Goal: Task Accomplishment & Management: Complete application form

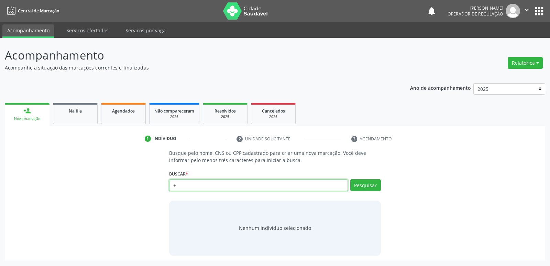
type input "+"
click at [224, 184] on input "+" at bounding box center [258, 185] width 178 height 12
type input "704600670137520"
click at [368, 177] on div "Buscar * 704600670137520 Busque por nome, CNS ou CPF Nenhum resultado encontrad…" at bounding box center [274, 181] width 211 height 27
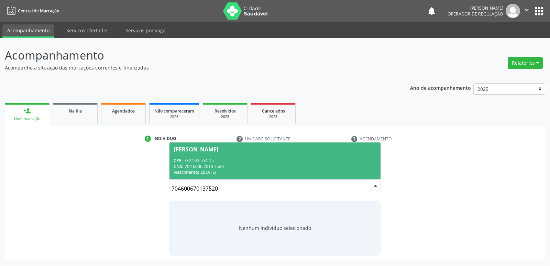
click at [236, 166] on div "CNS: 704 6006 7013 7520" at bounding box center [274, 166] width 202 height 6
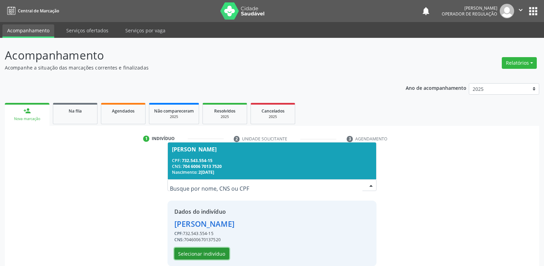
click at [202, 249] on button "Selecionar indivíduo" at bounding box center [201, 253] width 55 height 12
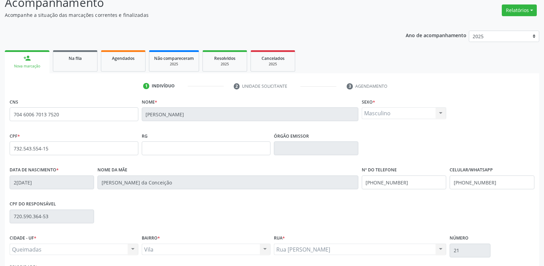
scroll to position [107, 0]
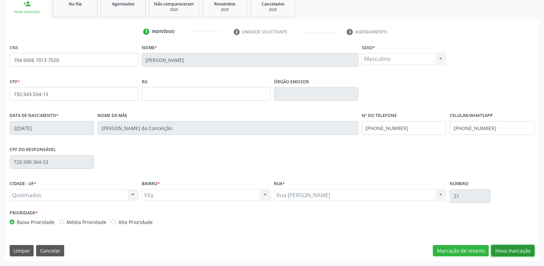
drag, startPoint x: 502, startPoint y: 249, endPoint x: 497, endPoint y: 249, distance: 4.8
click at [502, 250] on button "Nova marcação" at bounding box center [513, 251] width 43 height 12
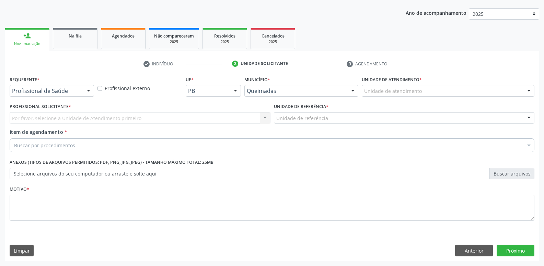
scroll to position [75, 0]
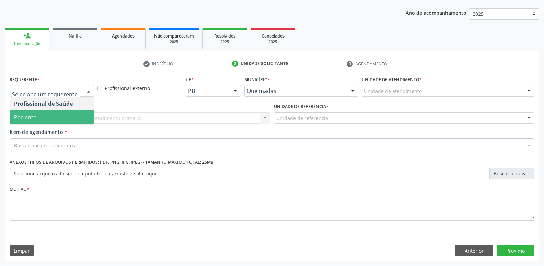
click at [48, 116] on span "Paciente" at bounding box center [52, 117] width 84 height 14
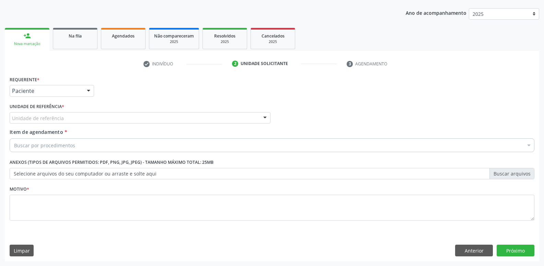
click at [65, 118] on div "Unidade de referência" at bounding box center [140, 118] width 261 height 12
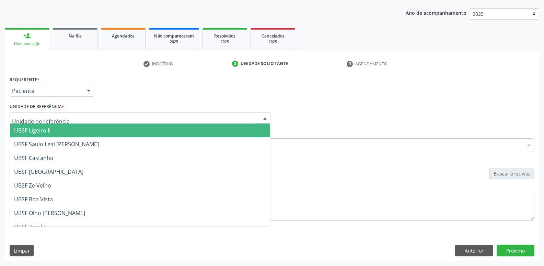
type input "v"
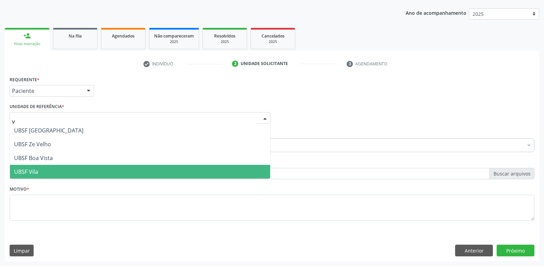
click at [54, 173] on span "UBSF Vila" at bounding box center [140, 172] width 260 height 14
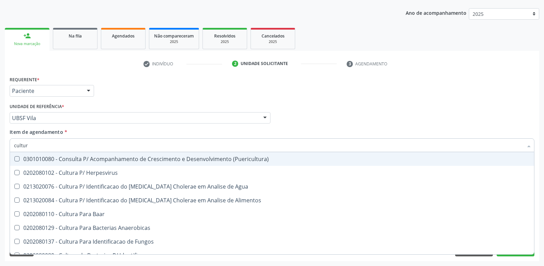
type input "cultura"
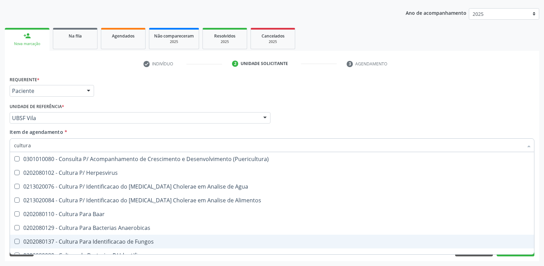
scroll to position [34, 0]
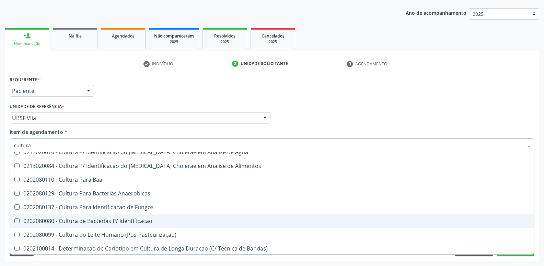
click at [152, 223] on div "0202080080 - Cultura de Bacterias P/ Identificacao" at bounding box center [272, 220] width 516 height 5
checkbox Identificacao "true"
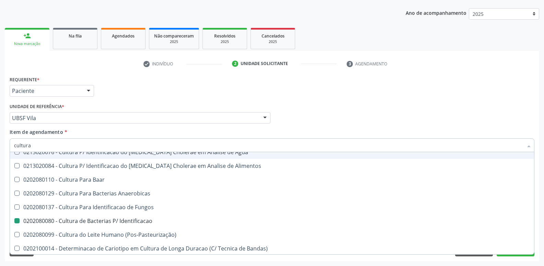
click at [183, 97] on div "Requerente * Paciente Profissional de Saúde Paciente Nenhum resultado encontrad…" at bounding box center [272, 87] width 529 height 27
checkbox Herpesvirus "true"
checkbox Identificacao "false"
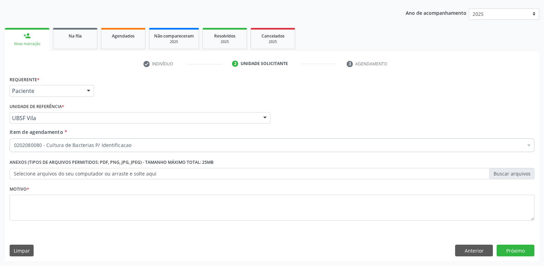
scroll to position [0, 0]
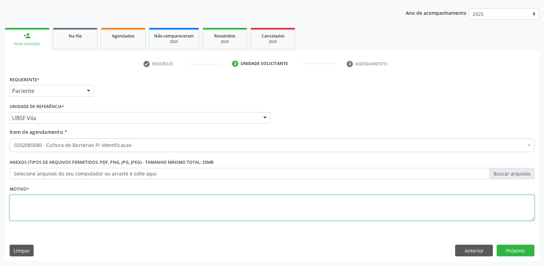
click at [91, 201] on textarea at bounding box center [272, 207] width 525 height 26
drag, startPoint x: 91, startPoint y: 200, endPoint x: 0, endPoint y: 184, distance: 92.8
click at [0, 184] on div "Acompanhamento Acompanhe a situação das marcações correntes e finalizadas Relat…" at bounding box center [272, 114] width 544 height 303
type textarea "avaliação"
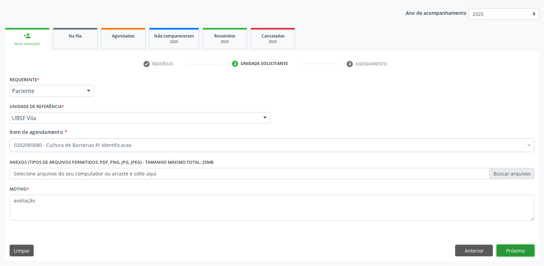
click at [512, 251] on button "Próximo" at bounding box center [516, 250] width 38 height 12
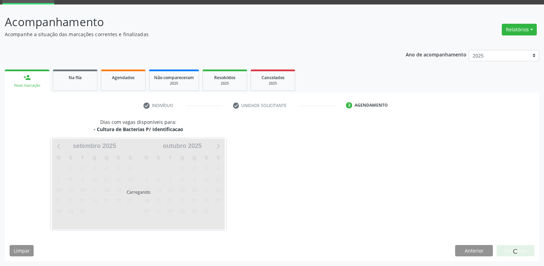
scroll to position [33, 0]
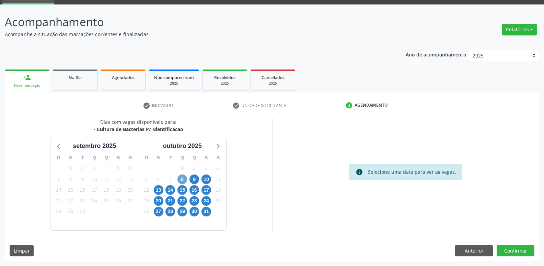
click at [182, 178] on span "8" at bounding box center [183, 179] width 10 height 10
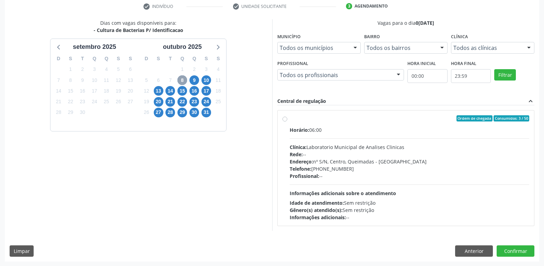
scroll to position [133, 0]
click at [372, 172] on div "Profissional: --" at bounding box center [410, 175] width 240 height 7
click at [287, 121] on input "Ordem de chegada Consumidos: 3 / 50 Horário: 06:00 Clínica: Laboratorio Municip…" at bounding box center [285, 118] width 5 height 6
radio input "true"
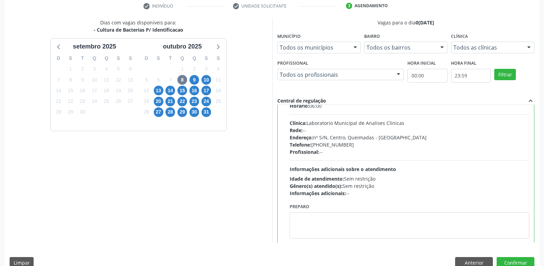
scroll to position [34, 0]
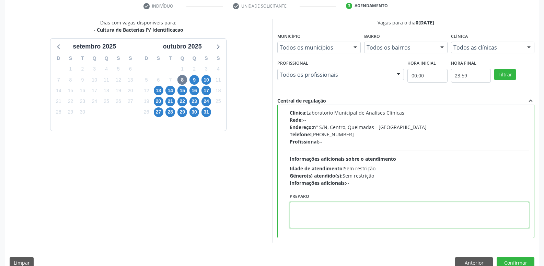
click at [320, 222] on textarea at bounding box center [410, 215] width 240 height 26
click at [295, 208] on textarea "ir em [GEOGRAPHIC_DATA]" at bounding box center [410, 215] width 240 height 26
type textarea "Ir em [GEOGRAPHIC_DATA]"
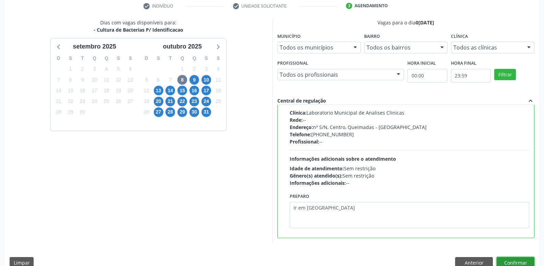
click at [526, 258] on button "Confirmar" at bounding box center [516, 263] width 38 height 12
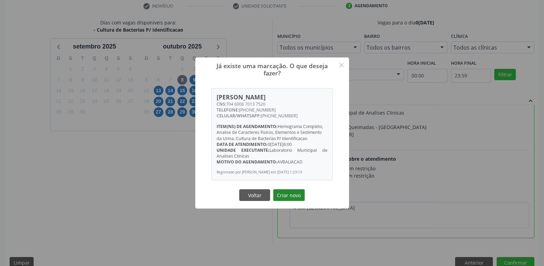
click at [298, 193] on button "Criar novo" at bounding box center [289, 195] width 32 height 12
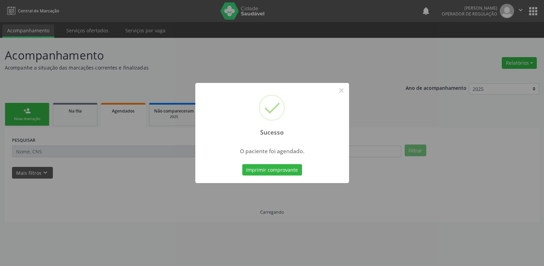
scroll to position [0, 0]
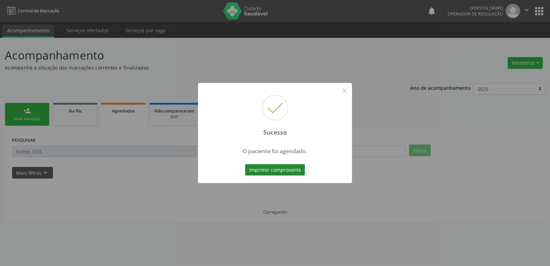
click at [290, 170] on button "Imprimir comprovante" at bounding box center [275, 170] width 60 height 12
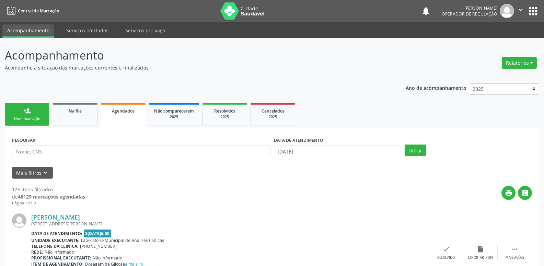
click at [31, 107] on div "person_add" at bounding box center [27, 111] width 8 height 8
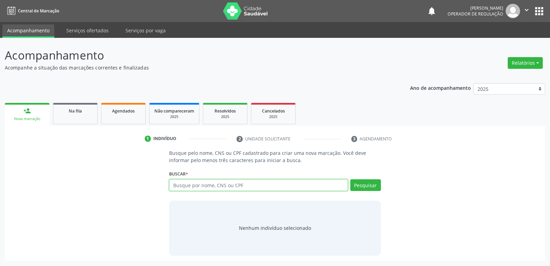
click at [263, 184] on input "text" at bounding box center [258, 185] width 178 height 12
click at [82, 114] on div "Na fila" at bounding box center [75, 110] width 34 height 7
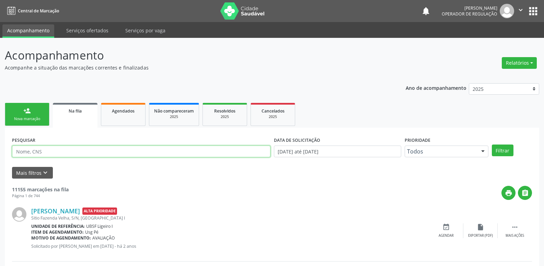
click at [70, 153] on input "text" at bounding box center [141, 151] width 259 height 12
type input "705001807066954"
click at [492, 144] on button "Filtrar" at bounding box center [503, 150] width 22 height 12
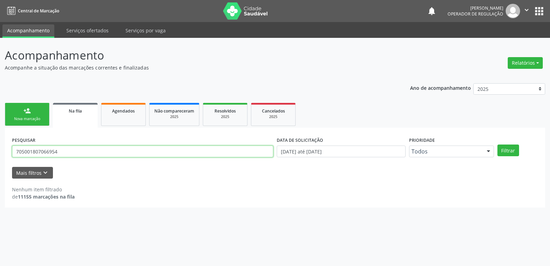
click at [34, 150] on input "705001807066954" at bounding box center [142, 151] width 261 height 12
click at [44, 149] on input "705001807066954" at bounding box center [142, 151] width 261 height 12
click at [37, 119] on div "Nova marcação" at bounding box center [27, 118] width 34 height 5
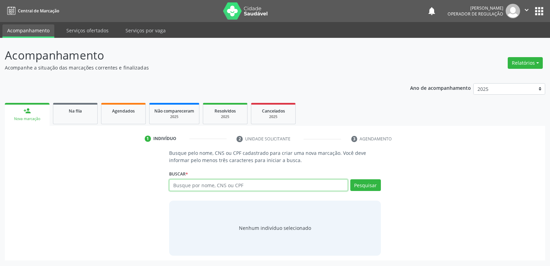
click at [209, 190] on input "text" at bounding box center [258, 185] width 178 height 12
type input "705001807066954"
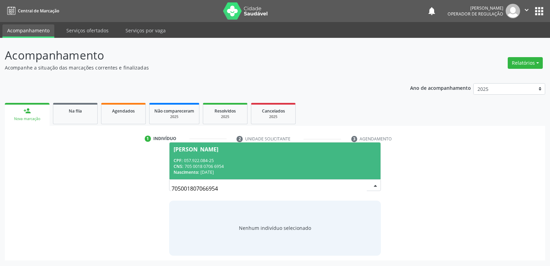
click at [224, 167] on div "CNS: 705 0018 0706 6954" at bounding box center [274, 166] width 202 height 6
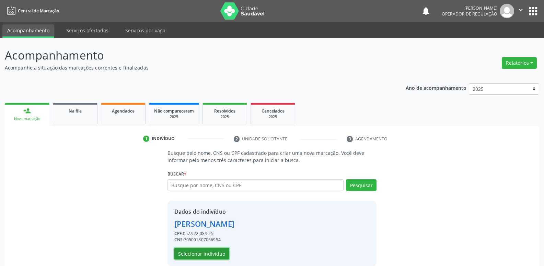
click at [204, 253] on button "Selecionar indivíduo" at bounding box center [201, 253] width 55 height 12
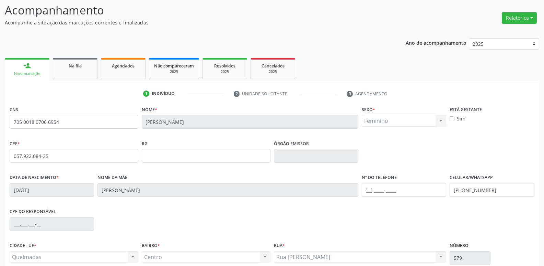
scroll to position [107, 0]
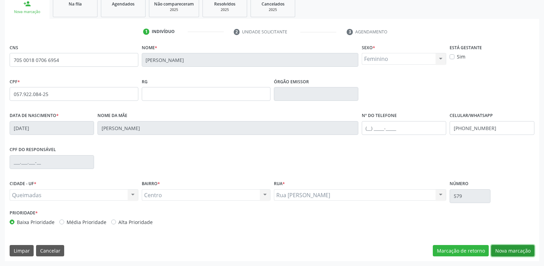
click at [504, 247] on button "Nova marcação" at bounding box center [513, 251] width 43 height 12
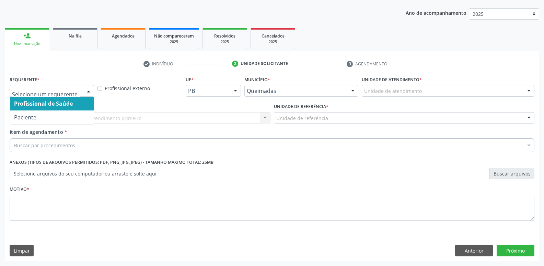
drag, startPoint x: 44, startPoint y: 91, endPoint x: 42, endPoint y: 106, distance: 15.6
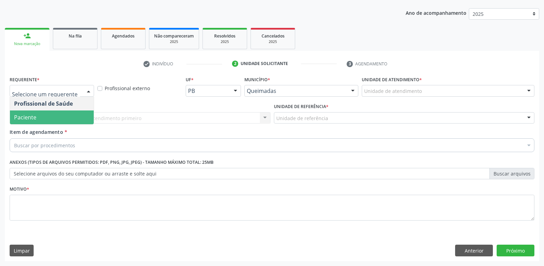
click at [39, 114] on span "Paciente" at bounding box center [52, 117] width 84 height 14
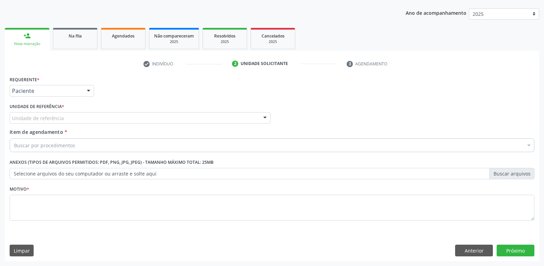
click at [91, 117] on div "Unidade de referência" at bounding box center [140, 118] width 261 height 12
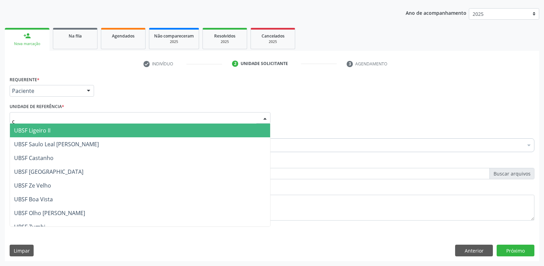
type input "ce"
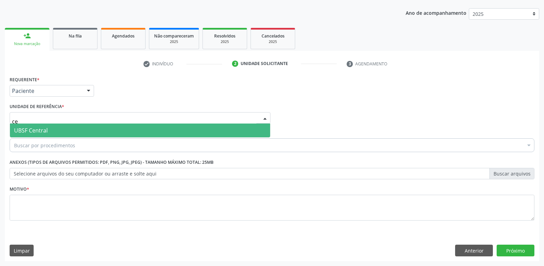
click at [76, 126] on span "UBSF Central" at bounding box center [140, 130] width 260 height 14
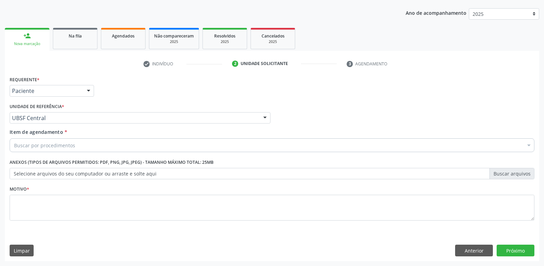
drag, startPoint x: 50, startPoint y: 144, endPoint x: 52, endPoint y: 136, distance: 7.7
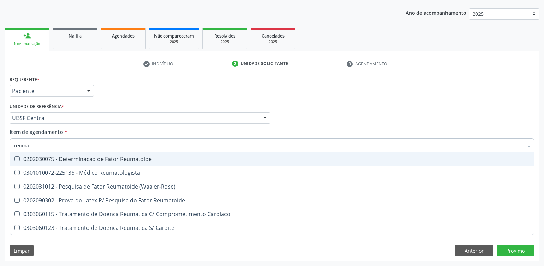
type input "reumat"
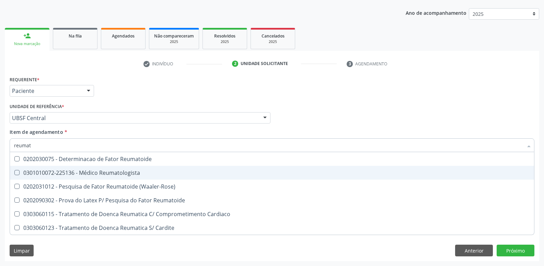
click at [78, 170] on div "0301010072-225136 - Médico Reumatologista" at bounding box center [272, 172] width 516 height 5
checkbox Reumatologista "true"
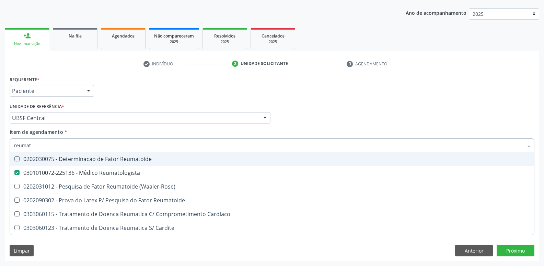
click at [161, 103] on div "Unidade de referência * UBSF Central UBSF Ligeiro II UBSF Saulo Leal [PERSON_NA…" at bounding box center [140, 112] width 261 height 22
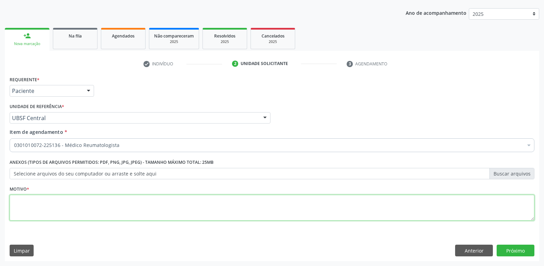
click at [84, 203] on textarea at bounding box center [272, 207] width 525 height 26
paste textarea "avaliação"
type textarea "avaliação"
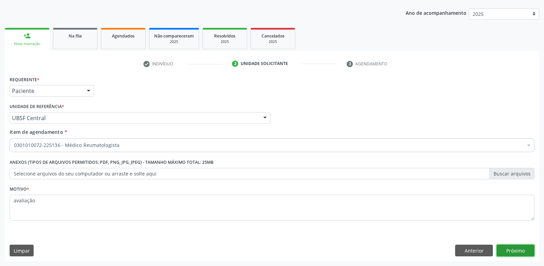
click at [520, 250] on button "Próximo" at bounding box center [516, 250] width 38 height 12
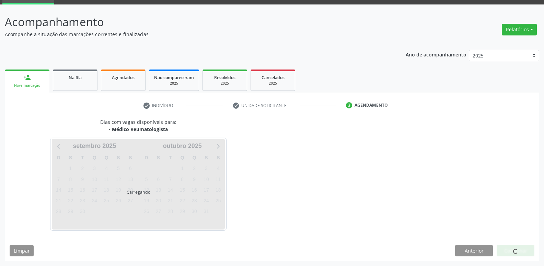
scroll to position [33, 0]
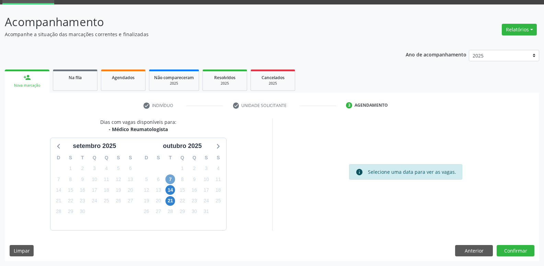
click at [172, 177] on span "7" at bounding box center [171, 179] width 10 height 10
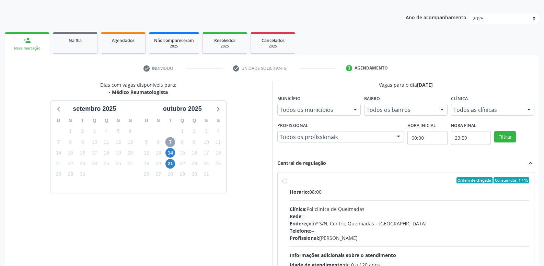
scroll to position [133, 0]
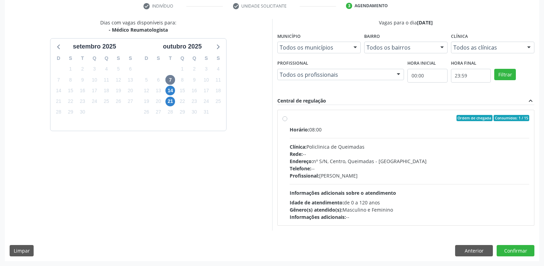
click at [499, 185] on div "Horário: 08:00 Clínica: Policlinica de Queimadas Rede: -- Endereço: nº S/N, Cen…" at bounding box center [410, 173] width 240 height 94
click at [287, 121] on input "Ordem de chegada Consumidos: 1 / 15 Horário: 08:00 Clínica: Policlinica de Quei…" at bounding box center [285, 118] width 5 height 6
radio input "true"
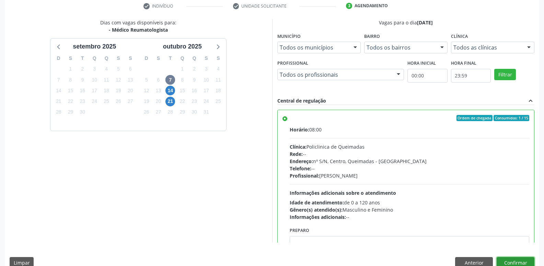
drag, startPoint x: 508, startPoint y: 257, endPoint x: 506, endPoint y: 253, distance: 4.0
click at [507, 257] on button "Confirmar" at bounding box center [516, 263] width 38 height 12
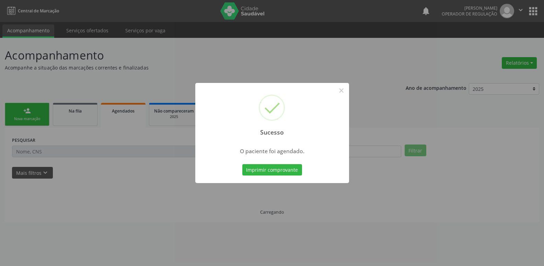
scroll to position [0, 0]
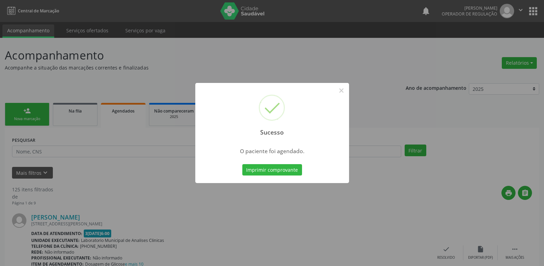
click at [243, 164] on button "Imprimir comprovante" at bounding box center [273, 170] width 60 height 12
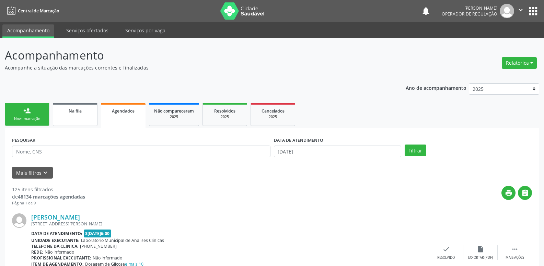
drag, startPoint x: 74, startPoint y: 114, endPoint x: 68, endPoint y: 117, distance: 6.5
click at [74, 115] on link "Na fila" at bounding box center [75, 114] width 45 height 23
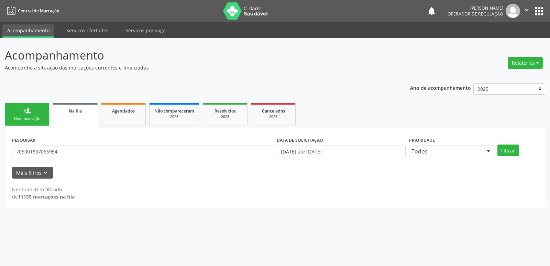
click at [53, 103] on link "Na fila" at bounding box center [75, 115] width 45 height 25
drag, startPoint x: 503, startPoint y: 143, endPoint x: 501, endPoint y: 146, distance: 3.8
click at [501, 145] on div "PESQUISAR 705001807066954 DATA DE SOLICITAÇÃO 0[DATE] até 3[DATE] Prioridade To…" at bounding box center [274, 148] width 529 height 27
click at [504, 150] on button "Filtrar" at bounding box center [508, 150] width 22 height 12
click at [33, 111] on link "person_add Nova marcação" at bounding box center [27, 114] width 45 height 23
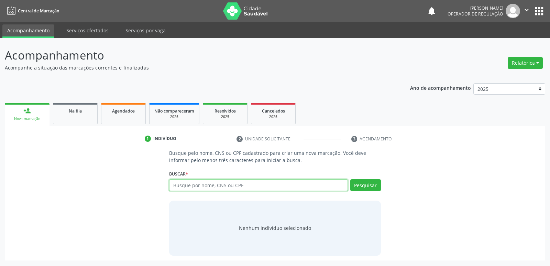
click at [235, 186] on input "text" at bounding box center [258, 185] width 178 height 12
type input "702800655359668"
click at [362, 187] on button "Pesquisar" at bounding box center [365, 185] width 31 height 12
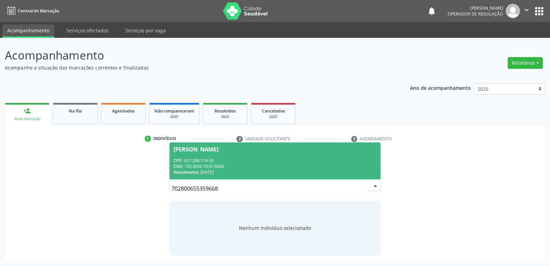
click at [180, 152] on span "[PERSON_NAME] CPF: 027.298.174-50 CNS: 702 8006 5535 9668 Nascimento: [DATE]" at bounding box center [274, 160] width 211 height 37
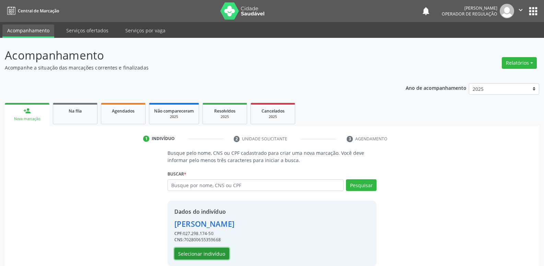
click at [212, 251] on button "Selecionar indivíduo" at bounding box center [201, 253] width 55 height 12
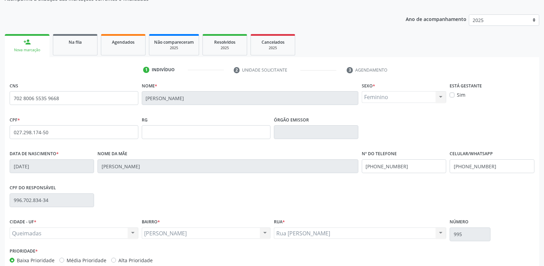
scroll to position [107, 0]
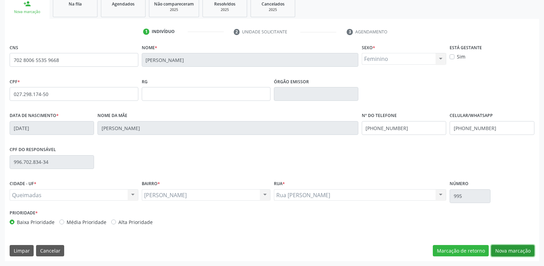
click at [505, 247] on button "Nova marcação" at bounding box center [513, 251] width 43 height 12
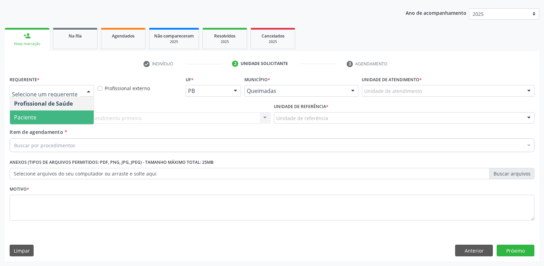
click at [45, 120] on span "Paciente" at bounding box center [52, 117] width 84 height 14
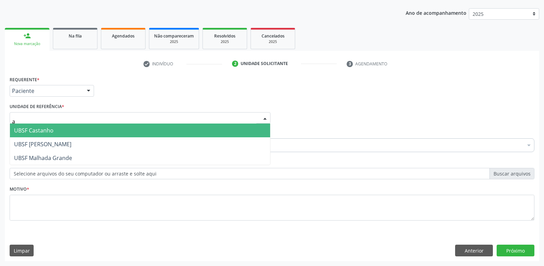
type input "an"
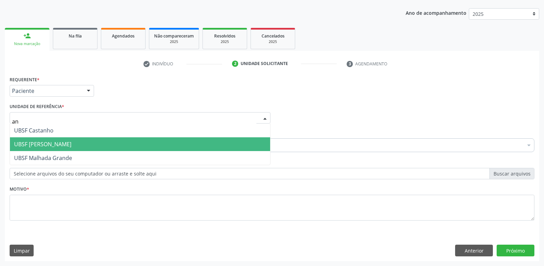
click at [56, 139] on span "UBSF [PERSON_NAME]" at bounding box center [140, 144] width 260 height 14
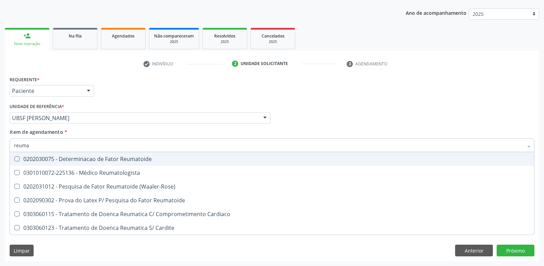
type input "reumat"
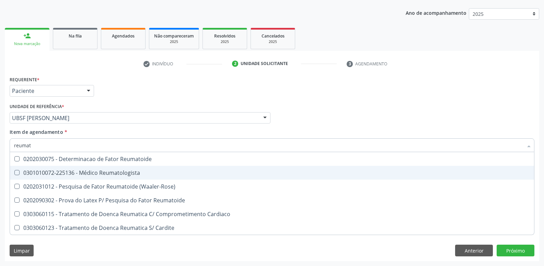
click at [87, 171] on div "0301010072-225136 - Médico Reumatologista" at bounding box center [272, 172] width 516 height 5
checkbox Reumatologista "true"
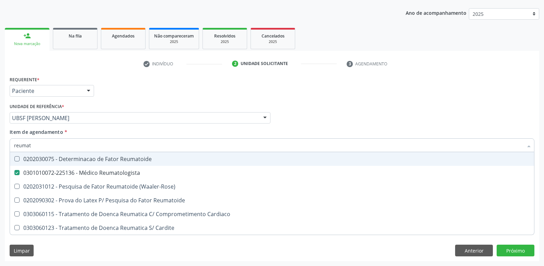
drag, startPoint x: 165, startPoint y: 91, endPoint x: 126, endPoint y: 140, distance: 62.3
click at [165, 91] on div "Requerente * Paciente Profissional de Saúde Paciente Nenhum resultado encontrad…" at bounding box center [272, 87] width 529 height 27
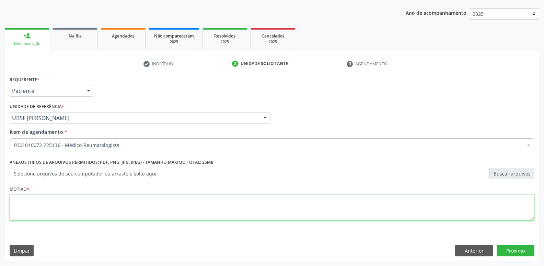
click at [81, 209] on textarea at bounding box center [272, 207] width 525 height 26
paste textarea "avaliação"
type textarea "avaliação"
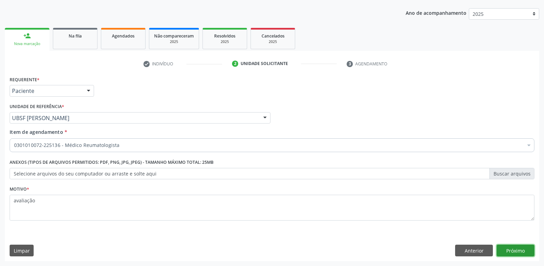
click at [518, 245] on button "Próximo" at bounding box center [516, 250] width 38 height 12
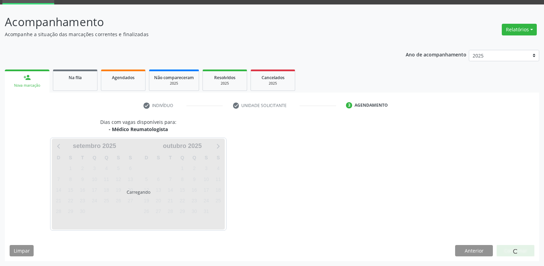
scroll to position [33, 0]
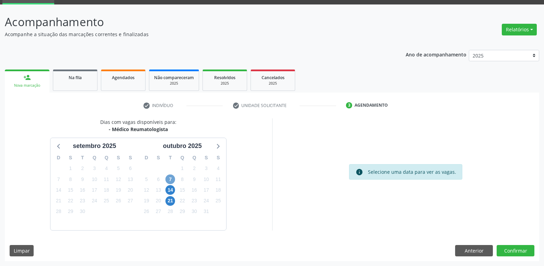
click at [173, 178] on span "7" at bounding box center [171, 179] width 10 height 10
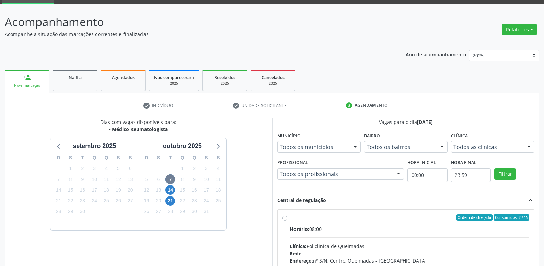
click at [400, 217] on label "Ordem de chegada Consumidos: 2 / 15 Horário: 08:00 Clínica: Policlinica de Quei…" at bounding box center [410, 266] width 240 height 105
radio input "true"
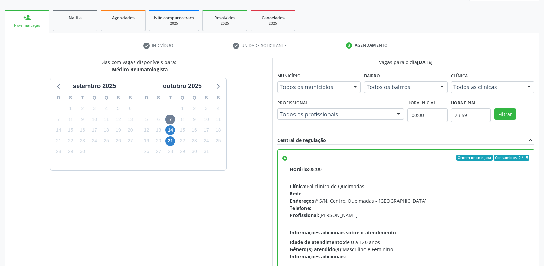
scroll to position [145, 0]
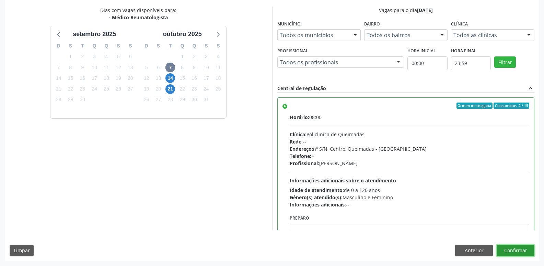
click at [509, 250] on button "Confirmar" at bounding box center [516, 250] width 38 height 12
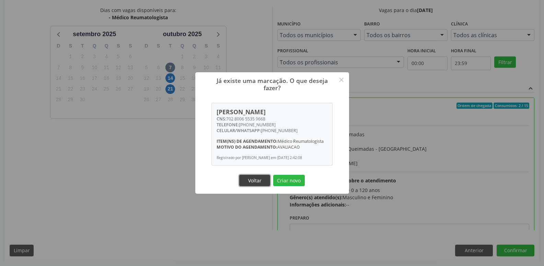
click at [261, 179] on button "Voltar" at bounding box center [254, 180] width 31 height 12
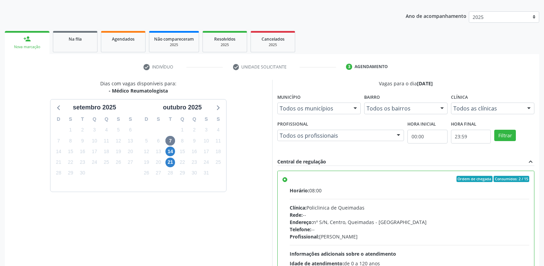
scroll to position [0, 0]
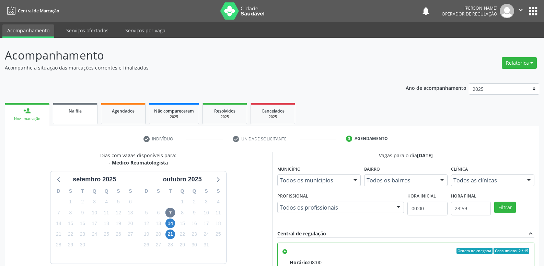
click at [88, 105] on link "Na fila" at bounding box center [75, 113] width 45 height 21
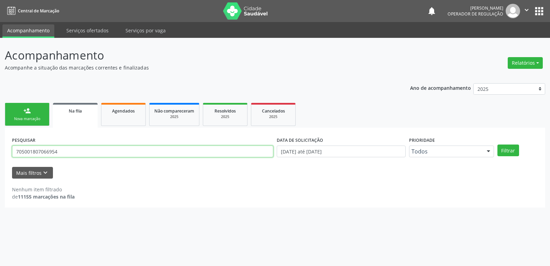
click at [69, 151] on input "705001807066954" at bounding box center [142, 151] width 261 height 12
type input "[PERSON_NAME]"
click at [497, 144] on button "Filtrar" at bounding box center [508, 150] width 22 height 12
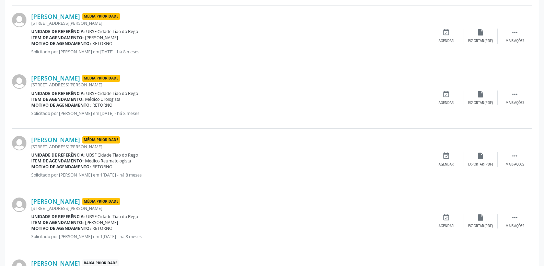
scroll to position [481, 0]
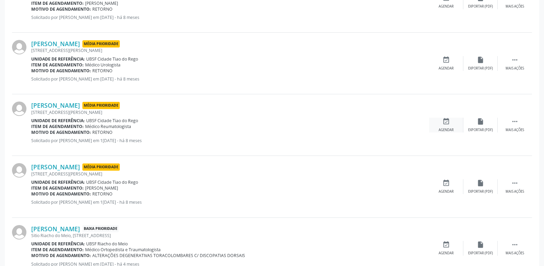
click at [443, 126] on div "event_available Agendar" at bounding box center [446, 124] width 34 height 15
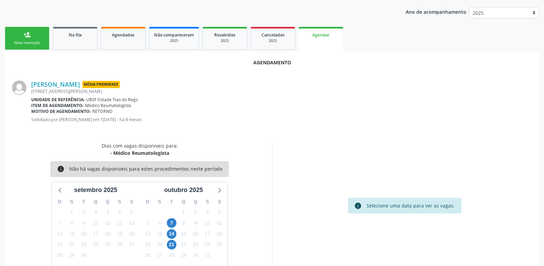
scroll to position [92, 0]
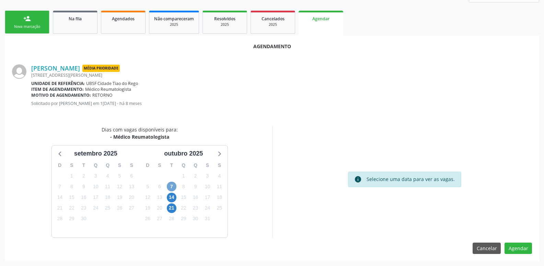
click at [169, 185] on span "7" at bounding box center [172, 186] width 10 height 10
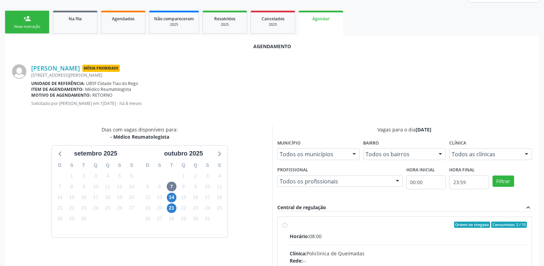
drag, startPoint x: 462, startPoint y: 243, endPoint x: 474, endPoint y: 236, distance: 13.8
click at [287, 227] on input "Ordem de chegada Consumidos: 2 / 15 Horário: 08:00 Clínica: Policlinica de Quei…" at bounding box center [285, 224] width 5 height 6
radio input "true"
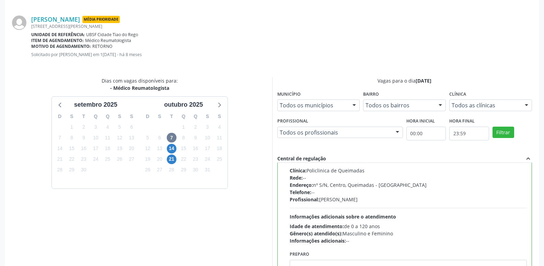
scroll to position [204, 0]
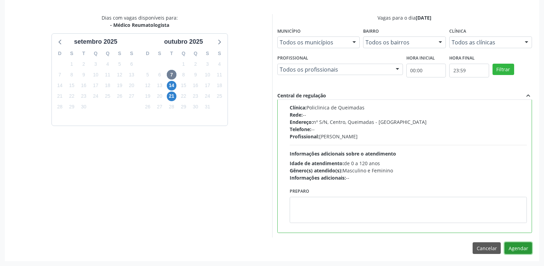
click at [512, 250] on button "Agendar" at bounding box center [518, 248] width 27 height 12
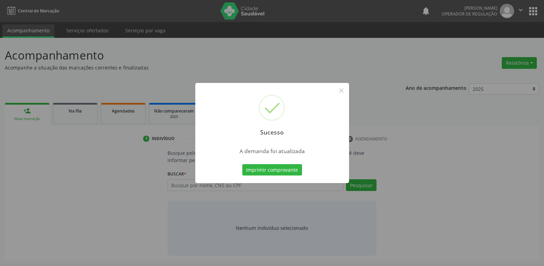
scroll to position [0, 0]
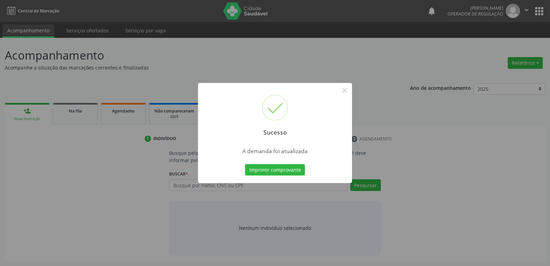
click at [245, 164] on button "Imprimir comprovante" at bounding box center [275, 170] width 60 height 12
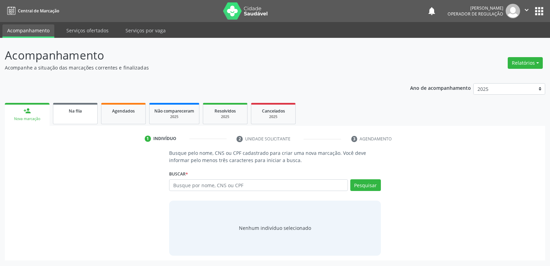
click at [81, 116] on link "Na fila" at bounding box center [75, 113] width 45 height 21
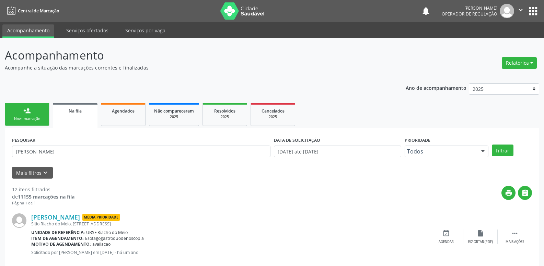
drag, startPoint x: 62, startPoint y: 145, endPoint x: 59, endPoint y: 149, distance: 4.9
click at [58, 146] on div "PESQUISAR [PERSON_NAME]" at bounding box center [141, 148] width 262 height 27
click at [60, 149] on input "[PERSON_NAME]" at bounding box center [141, 151] width 259 height 12
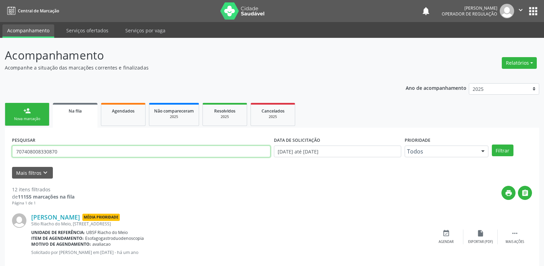
type input "707408008330870"
click at [492, 144] on button "Filtrar" at bounding box center [503, 150] width 22 height 12
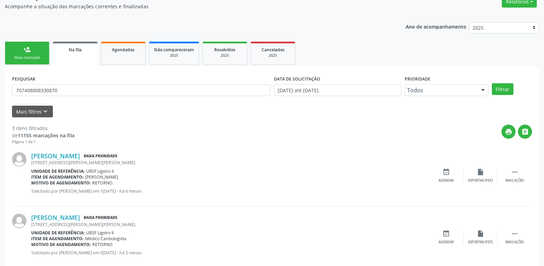
scroll to position [137, 0]
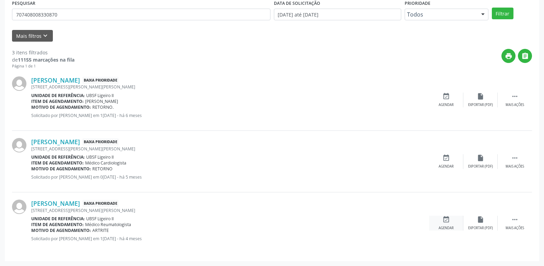
click at [446, 222] on icon "event_available" at bounding box center [447, 219] width 8 height 8
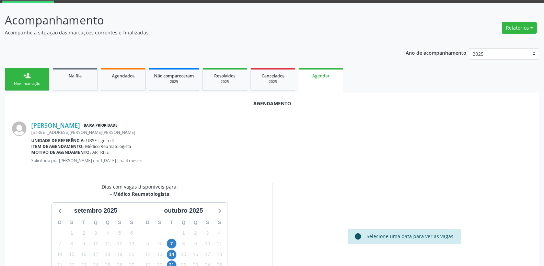
scroll to position [76, 0]
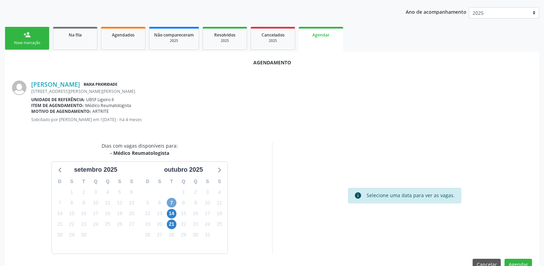
click at [174, 202] on span "7" at bounding box center [172, 203] width 10 height 10
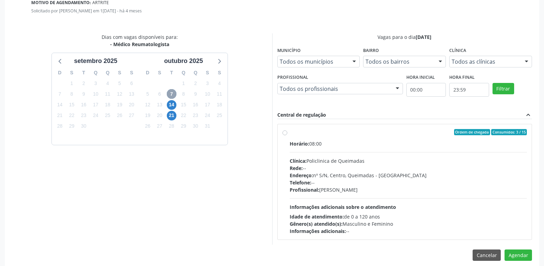
scroll to position [191, 0]
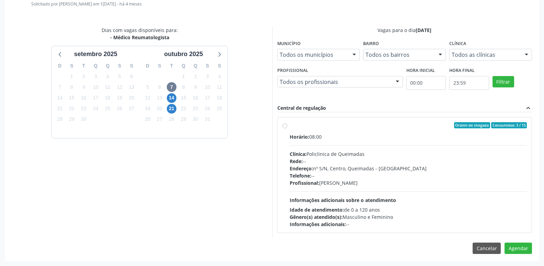
drag, startPoint x: 483, startPoint y: 215, endPoint x: 489, endPoint y: 225, distance: 11.5
click at [483, 216] on div "Gênero(s) atendido(s): Masculino e Feminino" at bounding box center [409, 216] width 238 height 7
click at [287, 128] on input "Ordem de chegada Consumidos: 3 / 15 Horário: 08:00 Clínica: Policlinica de Quei…" at bounding box center [285, 125] width 5 height 6
radio input "true"
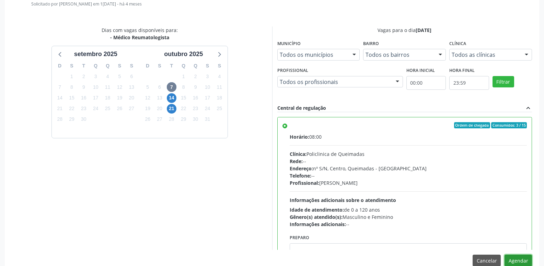
click at [516, 259] on button "Agendar" at bounding box center [518, 260] width 27 height 12
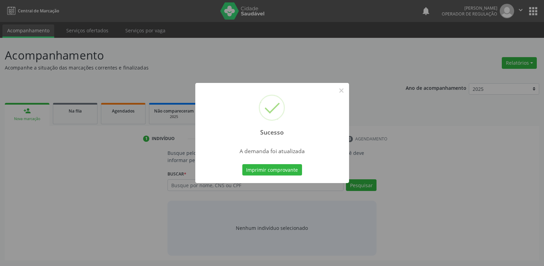
scroll to position [0, 0]
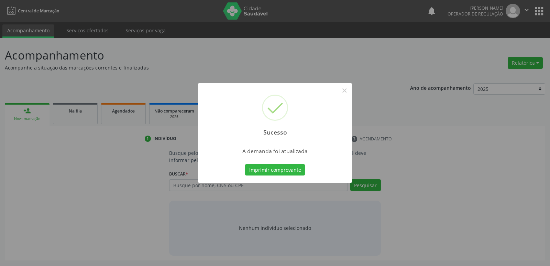
click at [245, 164] on button "Imprimir comprovante" at bounding box center [275, 170] width 60 height 12
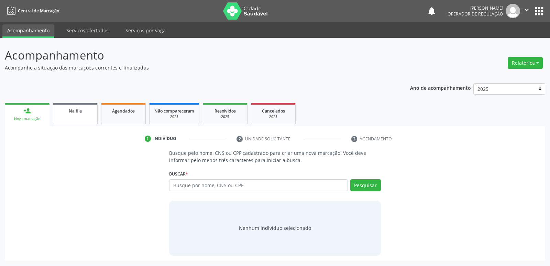
click at [79, 108] on div "Na fila" at bounding box center [75, 110] width 34 height 7
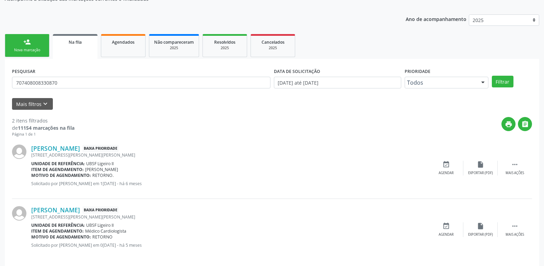
scroll to position [75, 0]
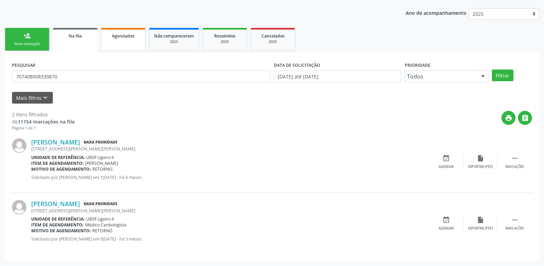
click at [130, 36] on span "Agendados" at bounding box center [123, 36] width 23 height 6
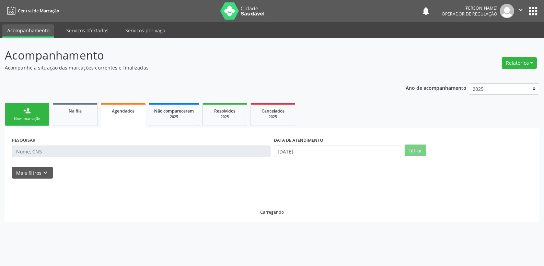
scroll to position [0, 0]
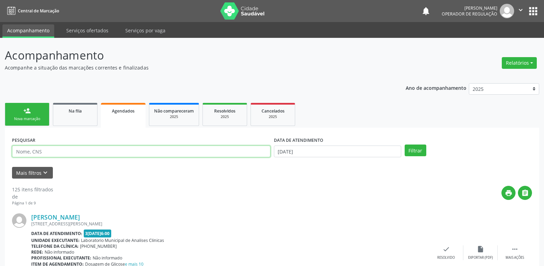
click at [52, 150] on input "text" at bounding box center [141, 151] width 259 height 12
type input "707408008330870"
click at [405, 144] on button "Filtrar" at bounding box center [416, 150] width 22 height 12
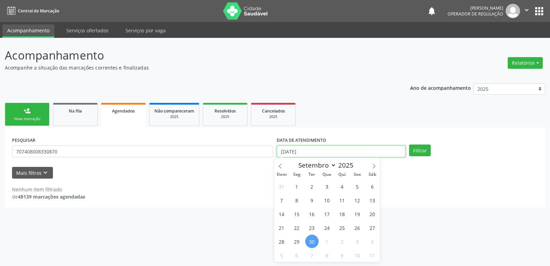
click at [293, 151] on input "[DATE]" at bounding box center [341, 151] width 129 height 12
click at [409, 144] on button "Filtrar" at bounding box center [420, 150] width 22 height 12
click at [420, 151] on button "Filtrar" at bounding box center [420, 150] width 22 height 12
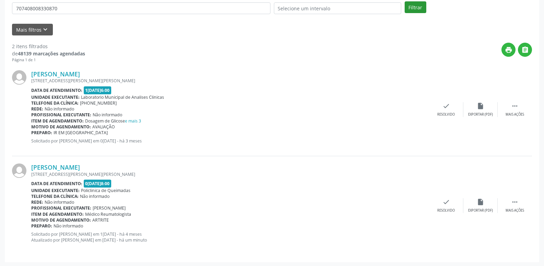
scroll to position [144, 0]
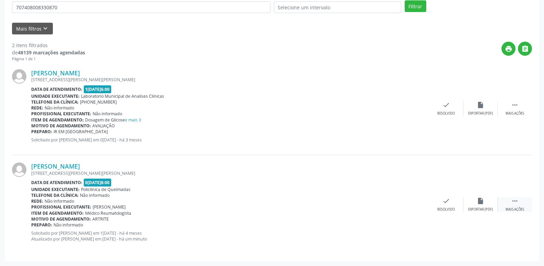
click at [518, 200] on icon "" at bounding box center [515, 201] width 8 height 8
click at [378, 197] on icon "print" at bounding box center [378, 201] width 8 height 8
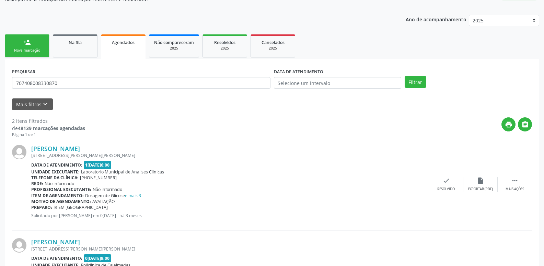
scroll to position [0, 0]
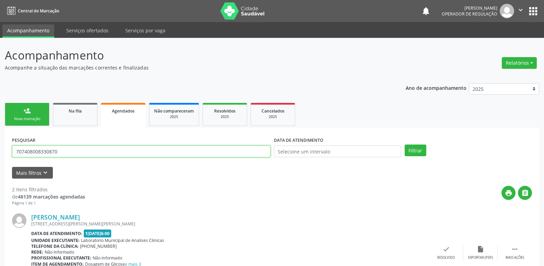
drag, startPoint x: 75, startPoint y: 150, endPoint x: 0, endPoint y: 131, distance: 77.5
click at [0, 131] on div "Acompanhamento Acompanhe a situação das marcações correntes e finalizadas Relat…" at bounding box center [272, 224] width 544 height 372
click at [62, 113] on div "Na fila" at bounding box center [75, 110] width 34 height 7
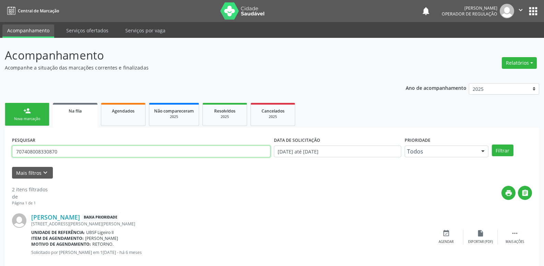
click at [71, 152] on input "707408008330870" at bounding box center [141, 151] width 259 height 12
type input "704002851796566"
click at [492, 144] on button "Filtrar" at bounding box center [503, 150] width 22 height 12
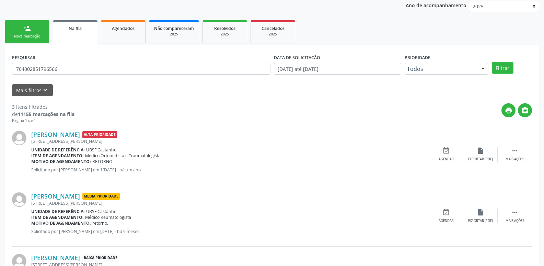
scroll to position [137, 0]
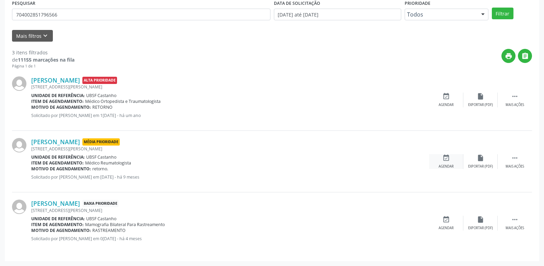
click at [442, 156] on div "event_available Agendar" at bounding box center [446, 161] width 34 height 15
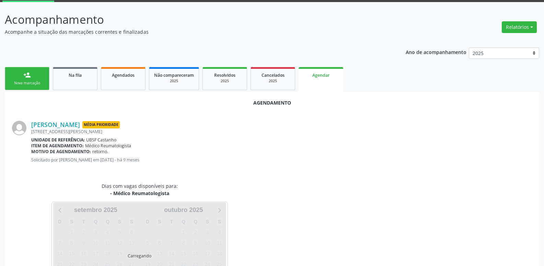
scroll to position [76, 0]
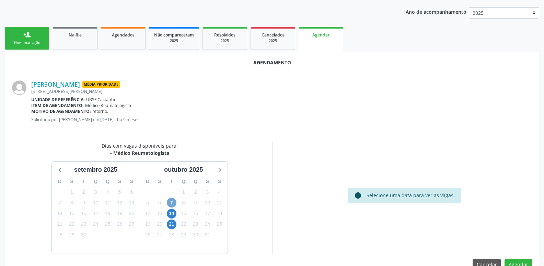
click at [170, 203] on span "7" at bounding box center [172, 203] width 10 height 10
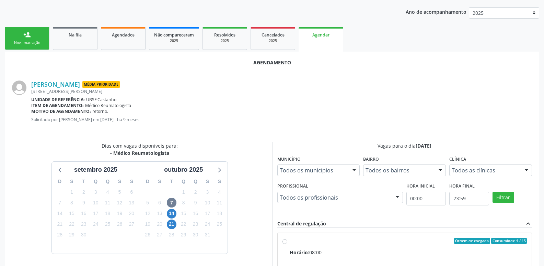
drag, startPoint x: 349, startPoint y: 238, endPoint x: 379, endPoint y: 203, distance: 46.3
radio input "true"
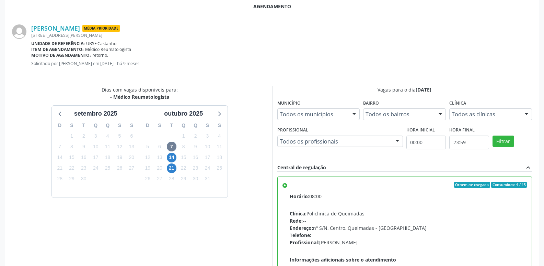
scroll to position [204, 0]
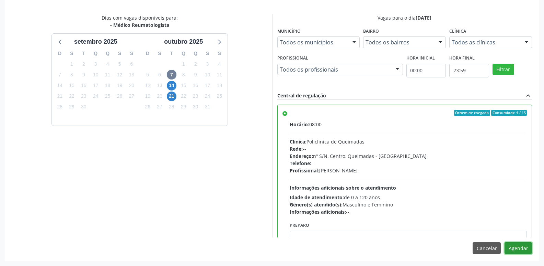
click at [518, 247] on button "Agendar" at bounding box center [518, 248] width 27 height 12
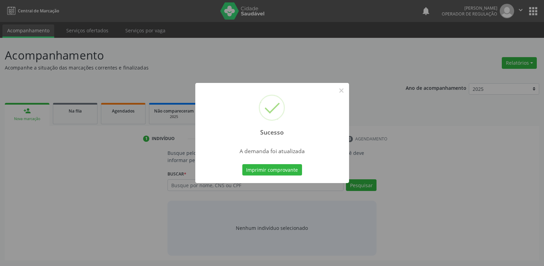
scroll to position [0, 0]
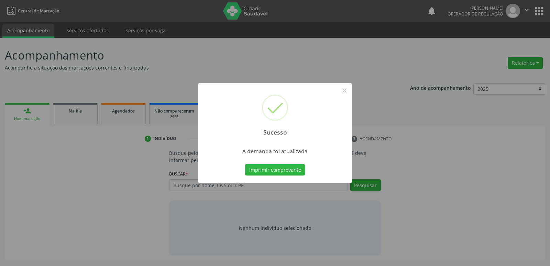
click at [245, 164] on button "Imprimir comprovante" at bounding box center [275, 170] width 60 height 12
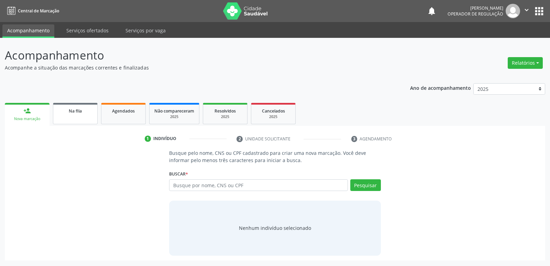
click at [86, 115] on link "Na fila" at bounding box center [75, 113] width 45 height 21
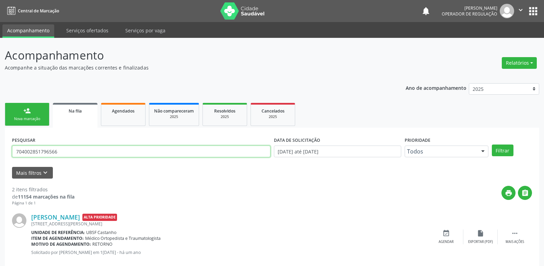
drag, startPoint x: 85, startPoint y: 154, endPoint x: 0, endPoint y: 153, distance: 85.2
click at [0, 153] on div "Acompanhamento Acompanhe a situação das marcações correntes e finalizadas Relat…" at bounding box center [272, 189] width 544 height 303
click at [492, 144] on button "Filtrar" at bounding box center [503, 150] width 22 height 12
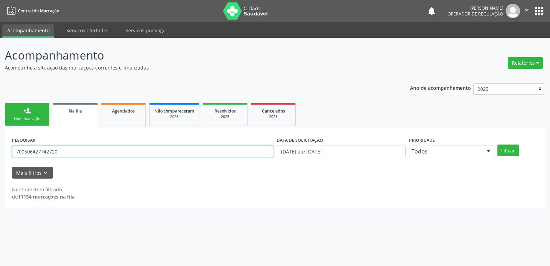
click at [26, 153] on input "700506427742720" at bounding box center [142, 151] width 261 height 12
type input "700206427742720"
click at [497, 144] on button "Filtrar" at bounding box center [508, 150] width 22 height 12
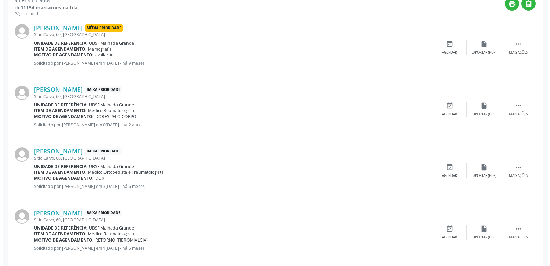
scroll to position [198, 0]
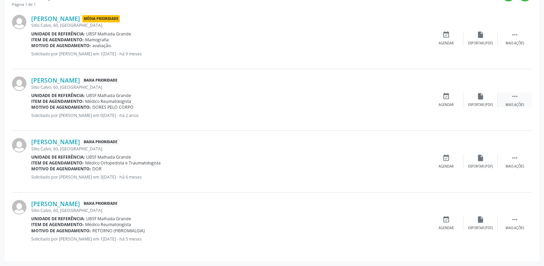
click at [518, 103] on div "Mais ações" at bounding box center [515, 104] width 19 height 5
click at [452, 100] on div "cancel Cancelar" at bounding box center [446, 99] width 34 height 15
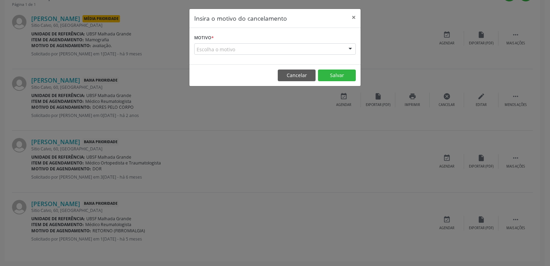
click at [248, 46] on div "Escolha o motivo" at bounding box center [274, 49] width 161 height 12
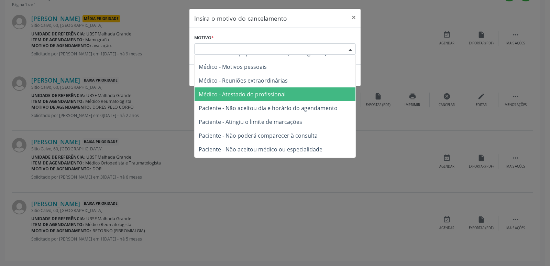
scroll to position [35, 0]
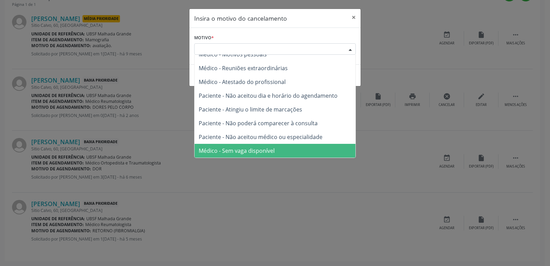
click at [255, 151] on span "Médico - Sem vaga disponível" at bounding box center [237, 151] width 76 height 8
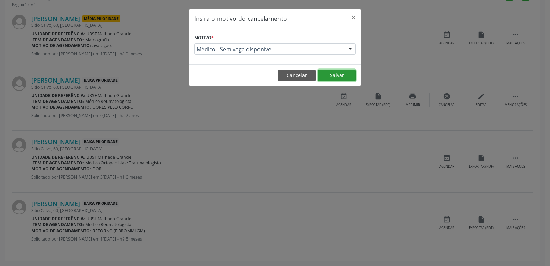
drag, startPoint x: 327, startPoint y: 75, endPoint x: 312, endPoint y: 84, distance: 18.0
click at [327, 76] on button "Salvar" at bounding box center [337, 75] width 38 height 12
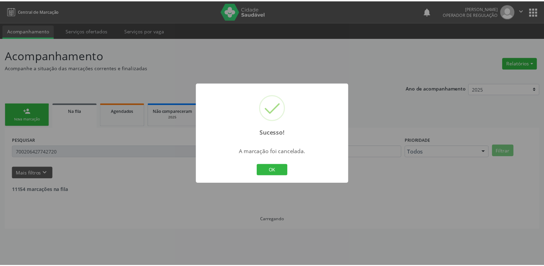
scroll to position [0, 0]
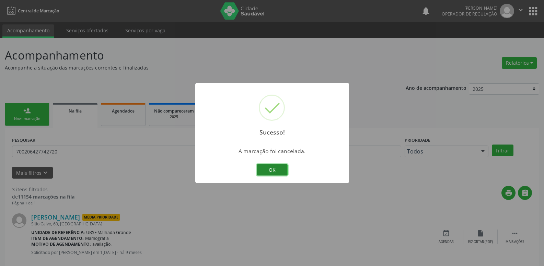
click at [271, 169] on button "OK" at bounding box center [272, 170] width 31 height 12
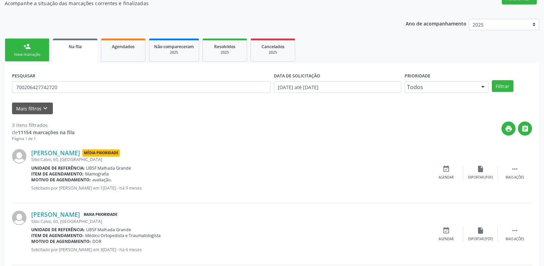
scroll to position [137, 0]
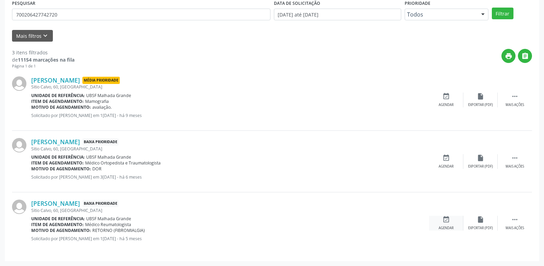
click at [449, 220] on icon "event_available" at bounding box center [447, 219] width 8 height 8
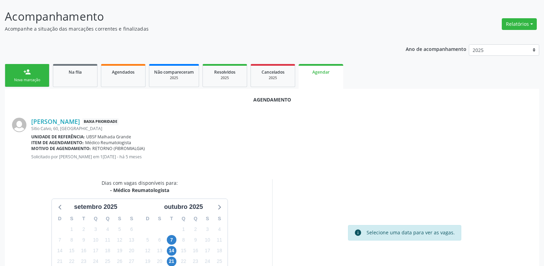
scroll to position [76, 0]
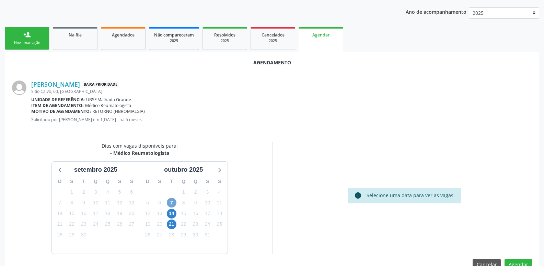
click at [172, 200] on span "7" at bounding box center [172, 203] width 10 height 10
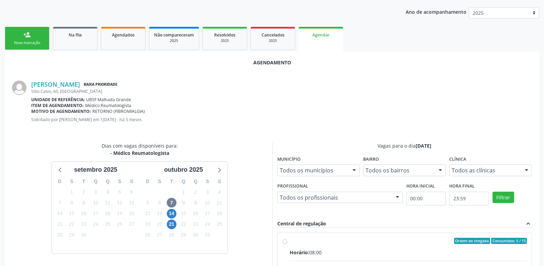
drag, startPoint x: 517, startPoint y: 247, endPoint x: 506, endPoint y: 211, distance: 37.7
click at [287, 244] on input "Ordem de chegada Consumidos: 5 / 15 Horário: 08:00 Clínica: Policlinica de Quei…" at bounding box center [285, 240] width 5 height 6
radio input "true"
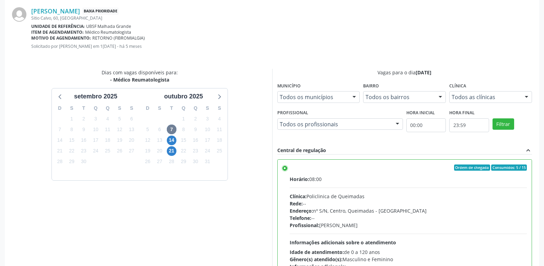
scroll to position [204, 0]
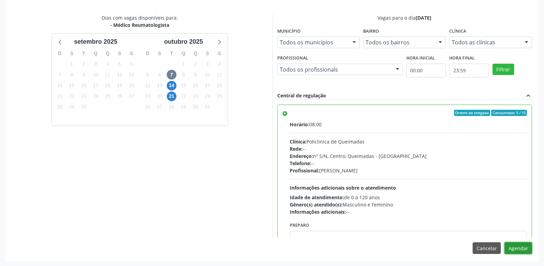
click at [518, 243] on button "Agendar" at bounding box center [518, 248] width 27 height 12
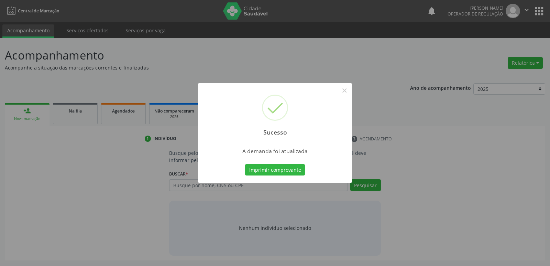
click at [245, 164] on button "Imprimir comprovante" at bounding box center [275, 170] width 60 height 12
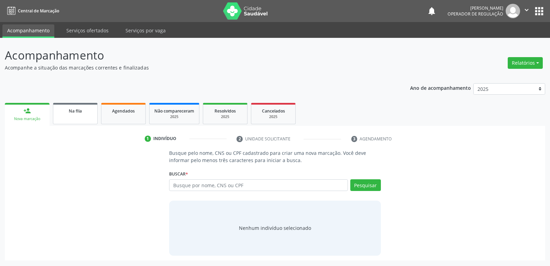
click at [77, 114] on div "Na fila" at bounding box center [75, 110] width 34 height 7
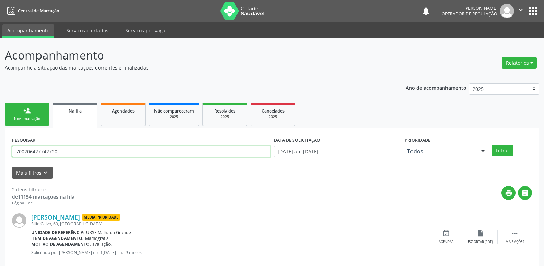
drag, startPoint x: 85, startPoint y: 149, endPoint x: 15, endPoint y: 89, distance: 91.4
click at [2, 101] on div "Acompanhamento Acompanhe a situação das marcações correntes e finalizadas Relat…" at bounding box center [272, 189] width 544 height 303
type input "[PERSON_NAME]"
click at [492, 144] on button "Filtrar" at bounding box center [503, 150] width 22 height 12
click at [532, 11] on button "apps" at bounding box center [534, 11] width 12 height 12
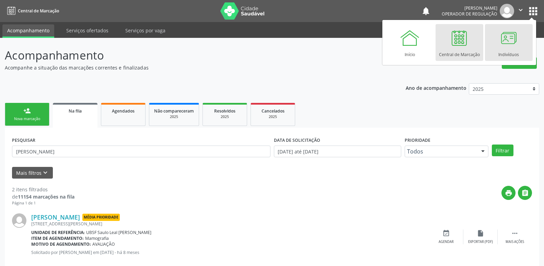
click at [515, 44] on div at bounding box center [509, 37] width 21 height 21
